Goal: Task Accomplishment & Management: Use online tool/utility

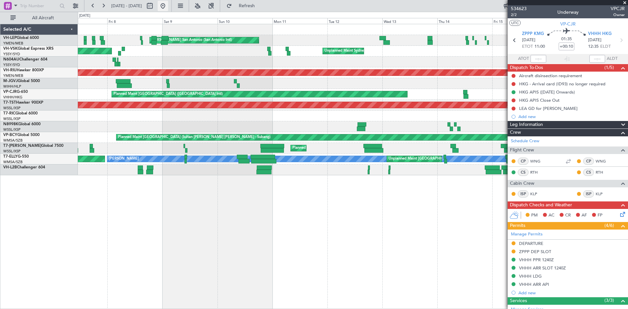
click at [168, 9] on button at bounding box center [163, 6] width 10 height 10
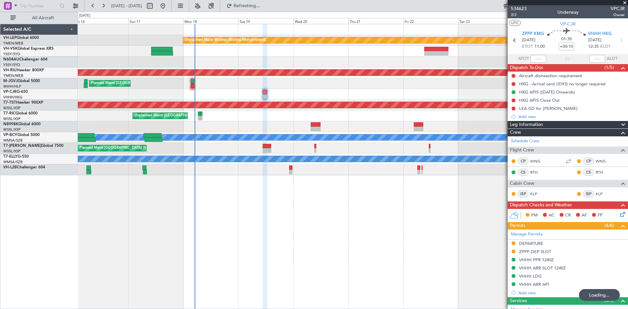
click at [285, 245] on div "Unplanned Maint Wichita (Wichita Mid-continent) Planned Maint [GEOGRAPHIC_DATA]…" at bounding box center [353, 166] width 550 height 285
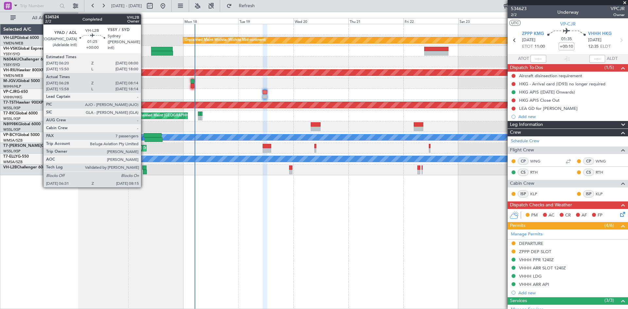
click at [144, 172] on div at bounding box center [145, 172] width 4 height 5
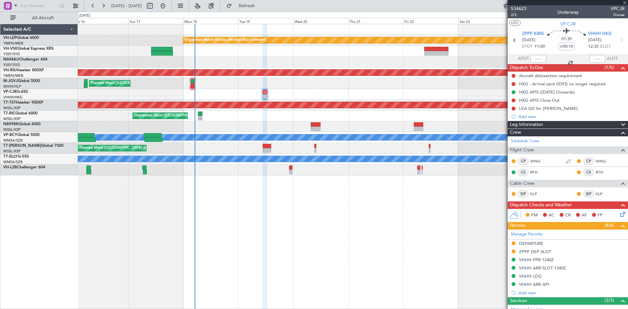
type input "06:38"
type input "08:09"
type input "7"
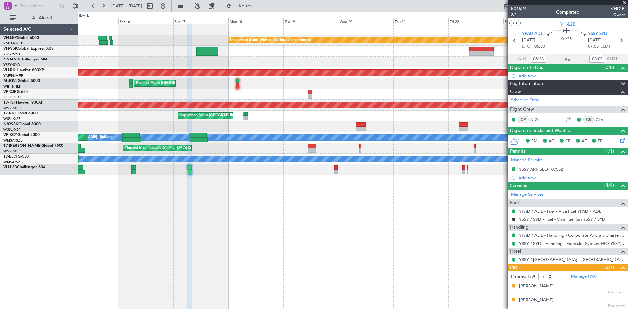
click at [473, 241] on div "Unplanned Maint Wichita (Wichita Mid-continent) Planned Maint [GEOGRAPHIC_DATA]…" at bounding box center [353, 166] width 550 height 285
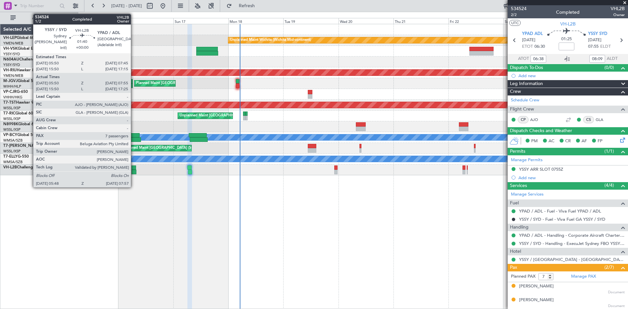
click at [134, 172] on div at bounding box center [133, 172] width 5 height 5
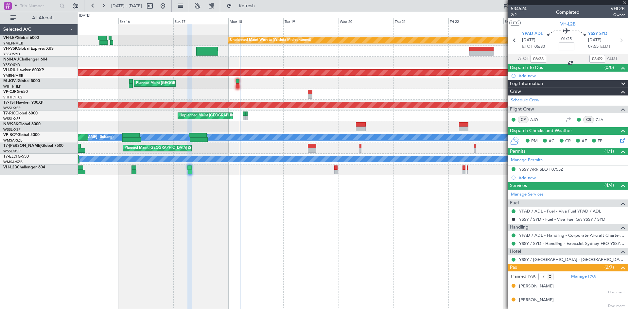
type input "06:00"
type input "07:50"
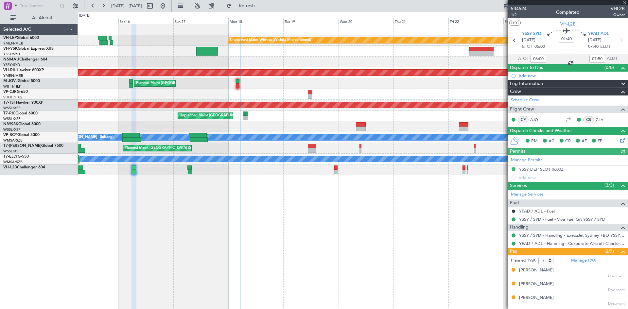
scroll to position [55, 0]
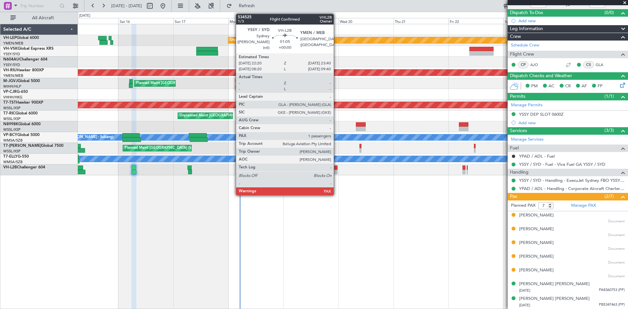
click at [336, 173] on div at bounding box center [335, 172] width 3 height 5
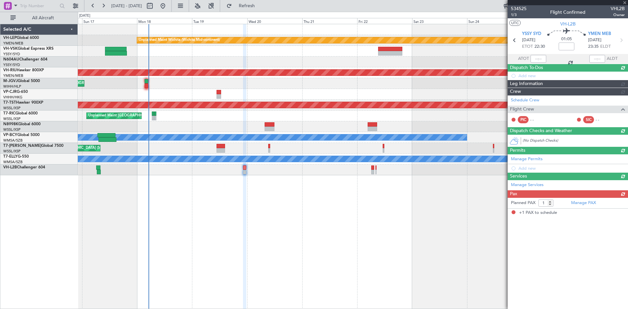
scroll to position [0, 0]
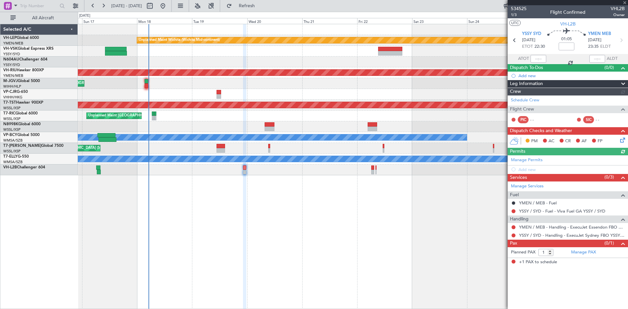
click at [344, 215] on div "Unplanned Maint Wichita (Wichita Mid-continent) Planned Maint [GEOGRAPHIC_DATA]…" at bounding box center [353, 166] width 550 height 285
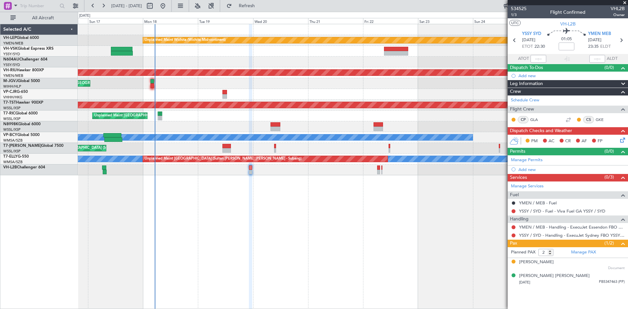
click at [376, 219] on div "Unplanned Maint Wichita (Wichita Mid-continent) Planned Maint [GEOGRAPHIC_DATA]…" at bounding box center [353, 166] width 550 height 285
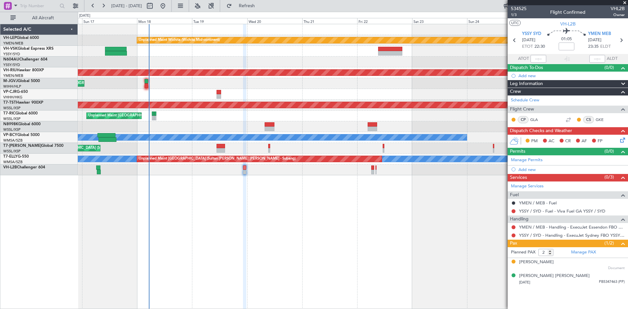
click at [370, 222] on div "Unplanned Maint Wichita (Wichita Mid-continent) Planned Maint [GEOGRAPHIC_DATA]…" at bounding box center [353, 166] width 550 height 285
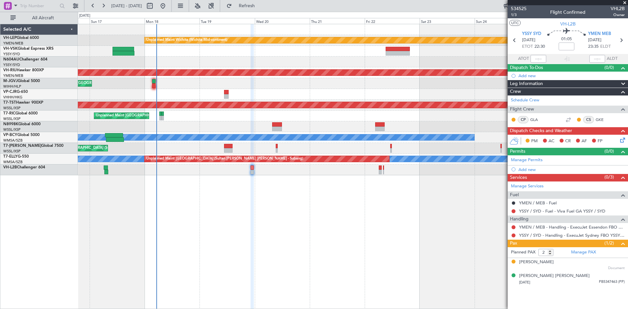
click at [378, 221] on div "Unplanned Maint Wichita (Wichita Mid-continent) Planned Maint [GEOGRAPHIC_DATA]…" at bounding box center [353, 166] width 550 height 285
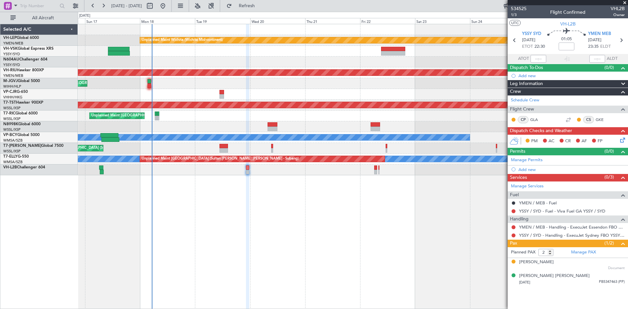
click at [373, 224] on div "Unplanned Maint Wichita (Wichita Mid-continent) Planned Maint [GEOGRAPHIC_DATA]…" at bounding box center [353, 166] width 550 height 285
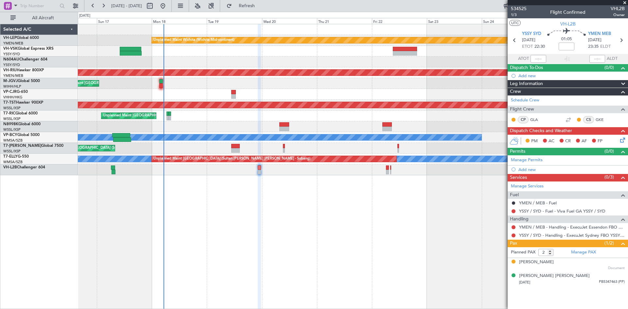
click at [387, 222] on div "Unplanned Maint Wichita (Wichita Mid-continent) Planned Maint [GEOGRAPHIC_DATA]…" at bounding box center [353, 166] width 550 height 285
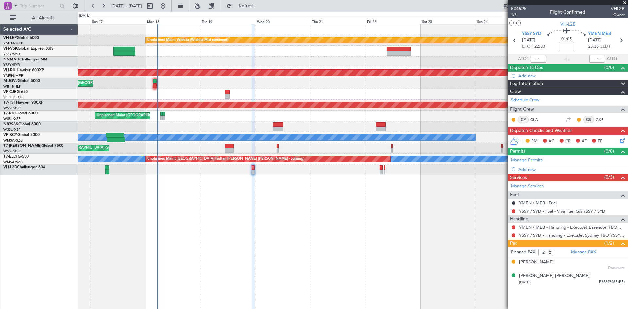
click at [363, 221] on div "Unplanned Maint Wichita (Wichita Mid-continent) Planned Maint [GEOGRAPHIC_DATA]…" at bounding box center [353, 166] width 550 height 285
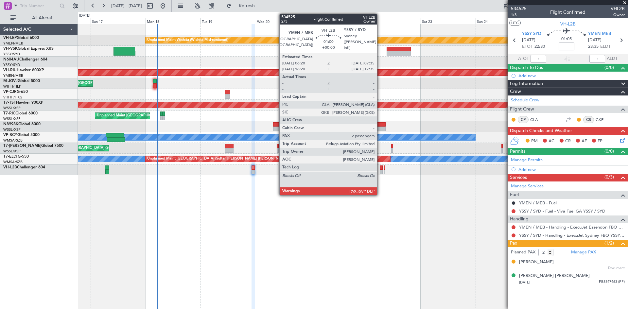
click at [380, 169] on div at bounding box center [381, 167] width 3 height 5
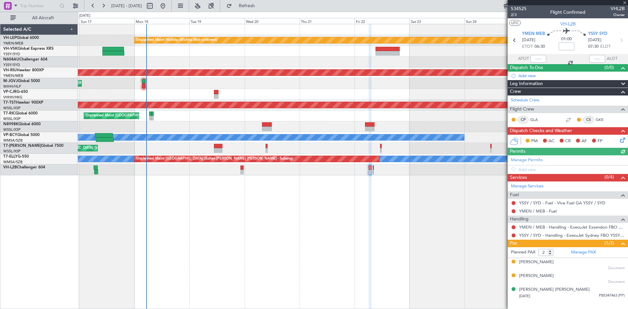
click at [391, 213] on div "Unplanned Maint Wichita (Wichita Mid-continent) Planned Maint [GEOGRAPHIC_DATA]…" at bounding box center [353, 166] width 550 height 285
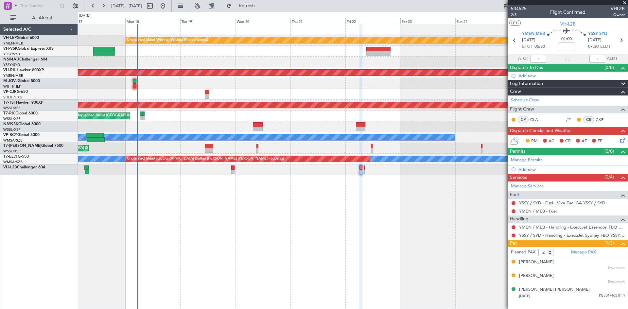
click at [381, 238] on div "Unplanned Maint Wichita (Wichita Mid-continent) Planned Maint [GEOGRAPHIC_DATA]…" at bounding box center [353, 166] width 550 height 285
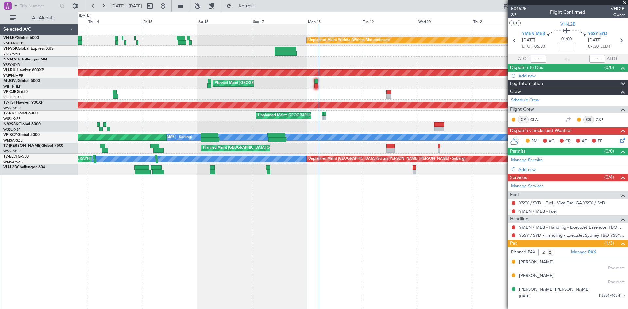
click at [436, 207] on div "Unplanned Maint Wichita (Wichita Mid-continent) Unplanned Maint Sydney ([PERSON…" at bounding box center [353, 166] width 550 height 285
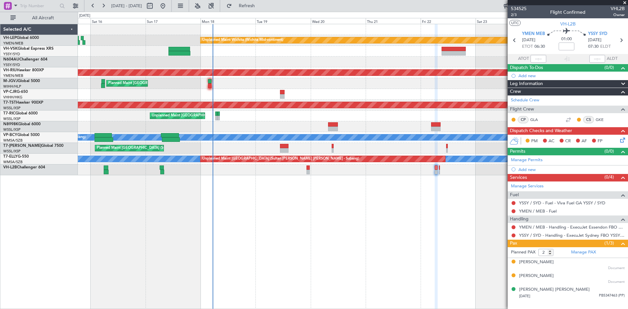
click at [285, 205] on div "Unplanned Maint Wichita (Wichita Mid-continent) Planned Maint [GEOGRAPHIC_DATA]…" at bounding box center [353, 166] width 550 height 285
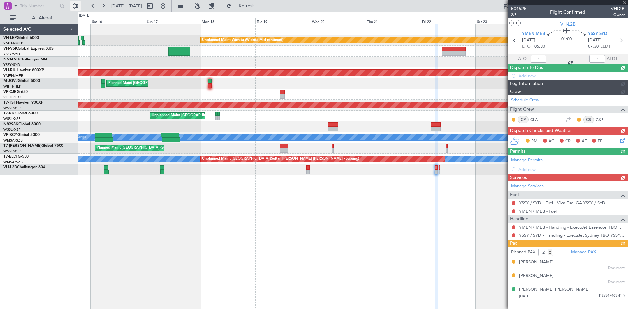
type input "3"
